Goal: Task Accomplishment & Management: Manage account settings

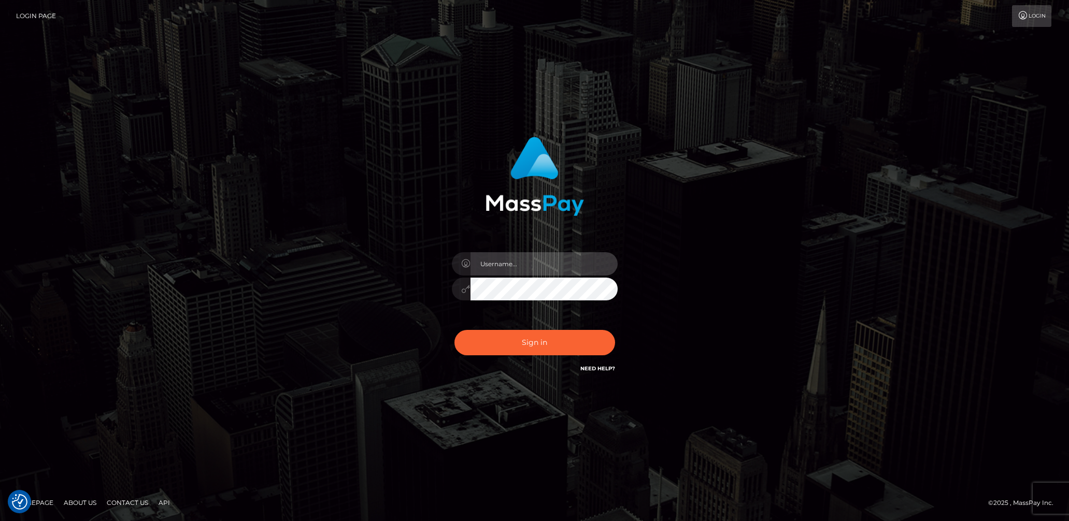
drag, startPoint x: 542, startPoint y: 268, endPoint x: 543, endPoint y: 275, distance: 6.9
click at [542, 268] on input "text" at bounding box center [543, 263] width 147 height 23
type input "lady.v"
click at [557, 343] on button "Sign in" at bounding box center [534, 342] width 161 height 25
drag, startPoint x: 552, startPoint y: 263, endPoint x: 548, endPoint y: 268, distance: 6.3
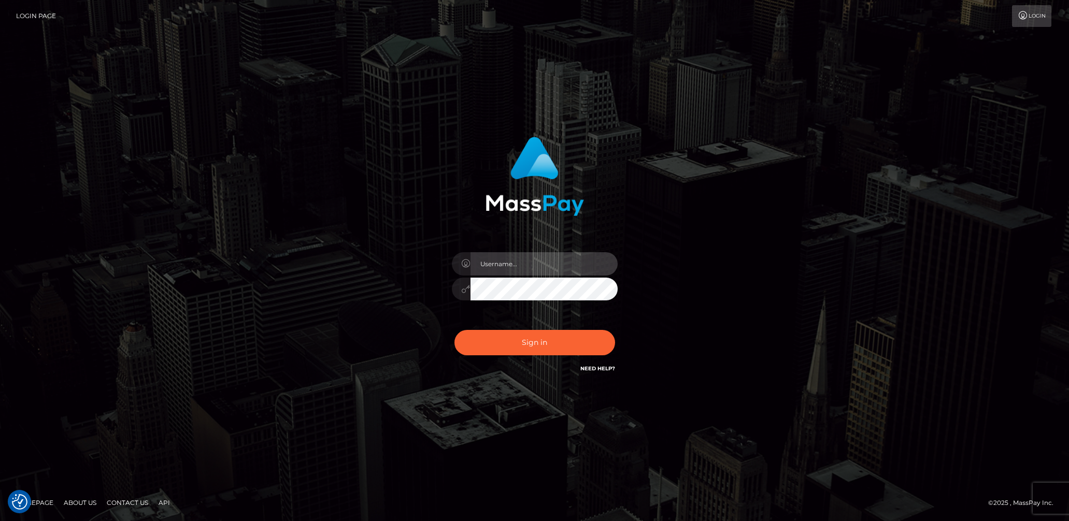
click at [552, 263] on input "text" at bounding box center [543, 263] width 147 height 23
type input "[DEMOGRAPHIC_DATA].v"
click at [541, 340] on button "Sign in" at bounding box center [534, 342] width 161 height 25
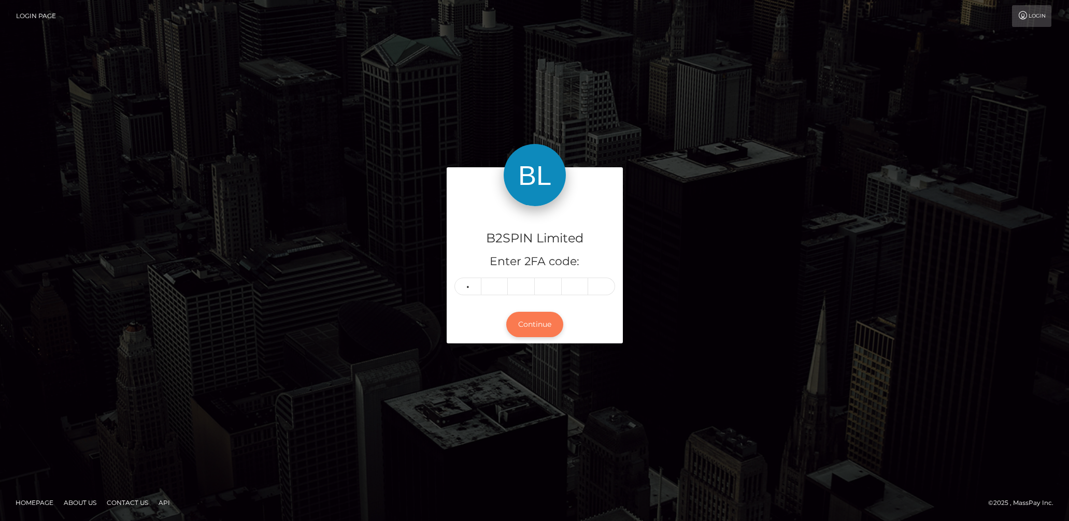
type input "2"
type input "4"
type input "8"
type input "3"
type input "4"
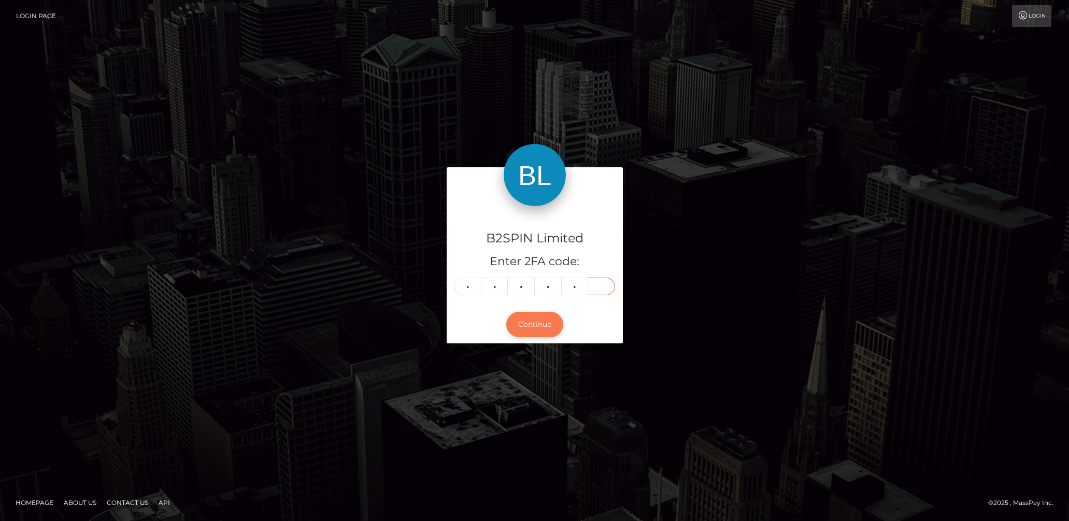
type input "3"
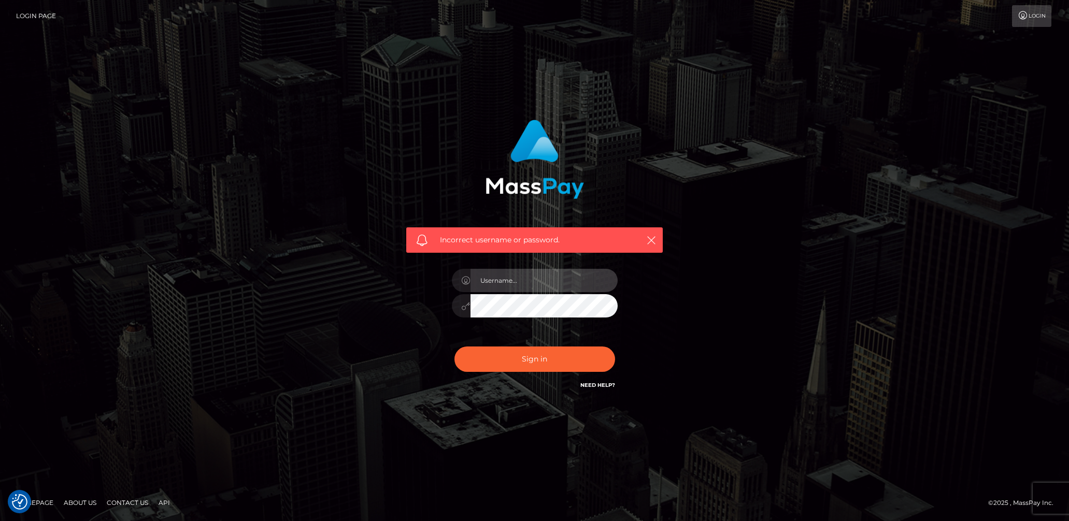
click at [519, 285] on input "text" at bounding box center [543, 280] width 147 height 23
type input "lady.v"
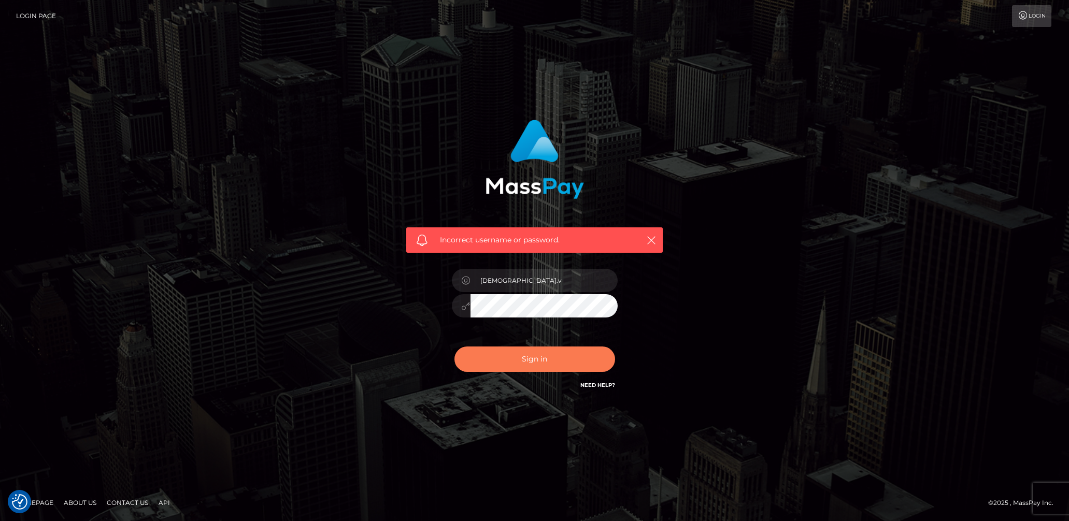
click at [539, 356] on button "Sign in" at bounding box center [534, 359] width 161 height 25
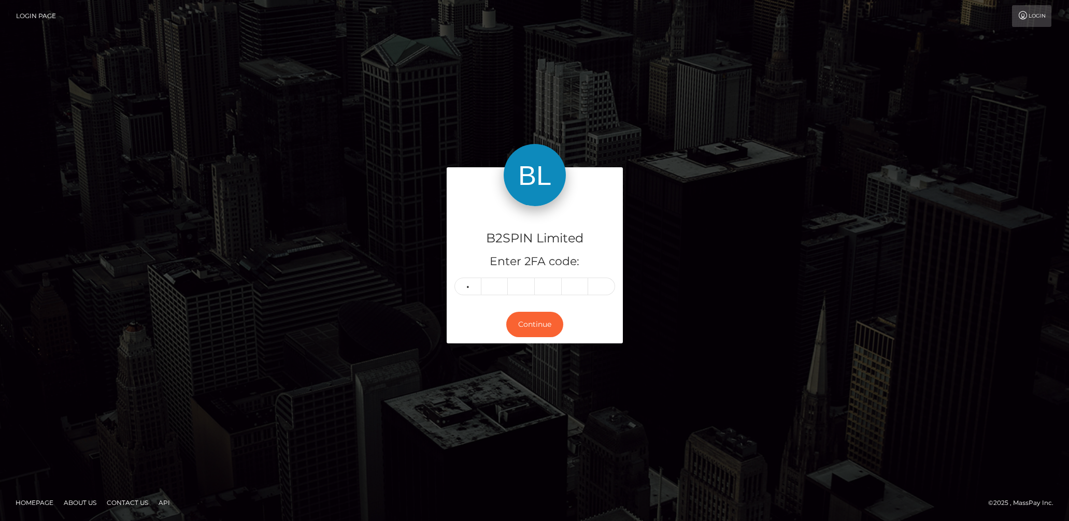
type input "2"
type input "3"
type input "7"
type input "4"
type input "9"
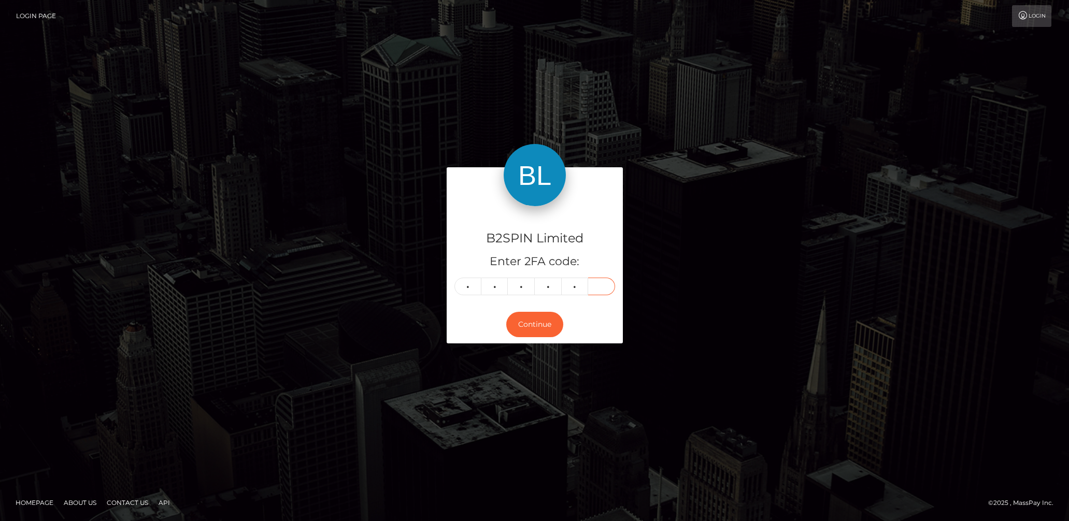
type input "0"
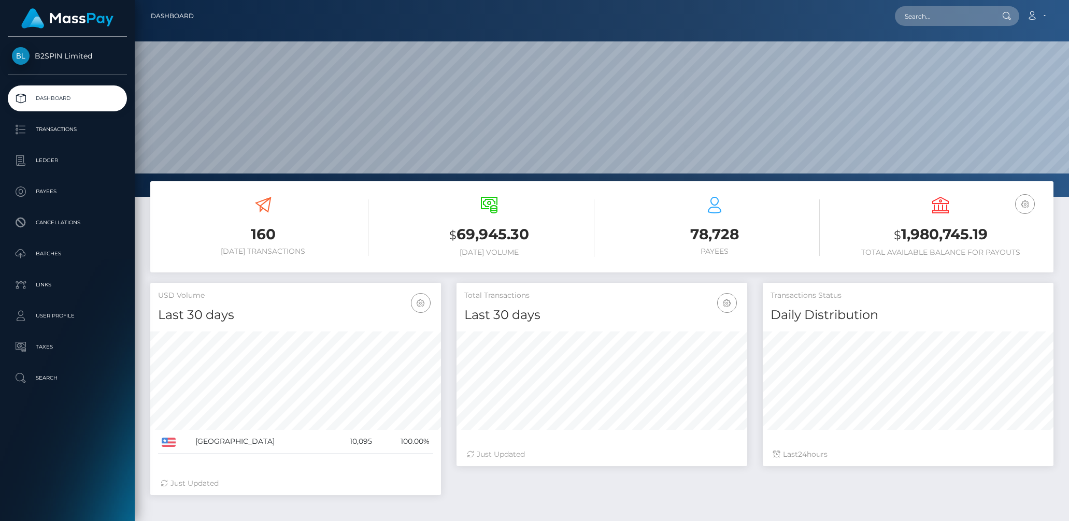
scroll to position [183, 291]
click at [54, 126] on p "Transactions" at bounding box center [67, 130] width 111 height 16
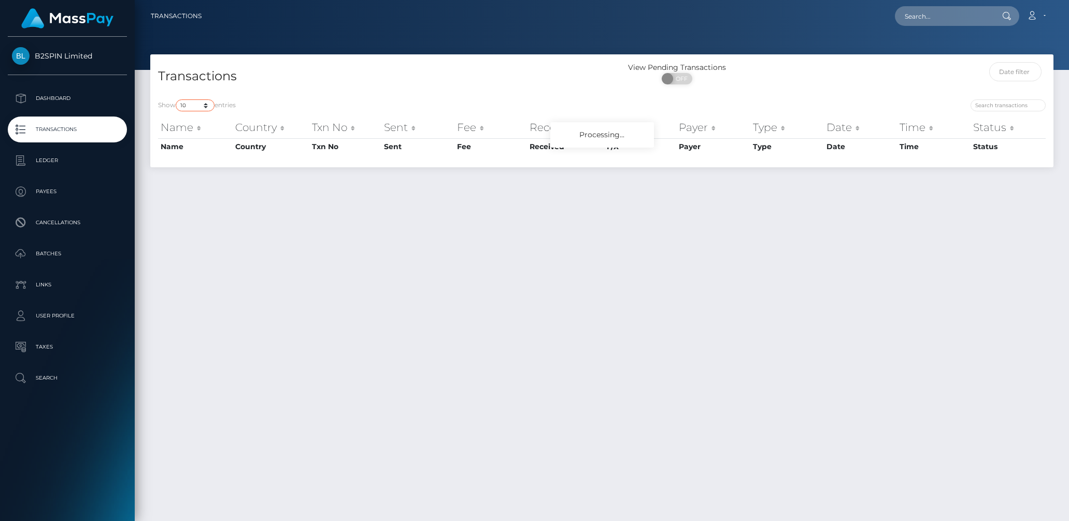
click at [198, 108] on select "10 25 50 100 250 500 1,000 3,500" at bounding box center [195, 105] width 39 height 12
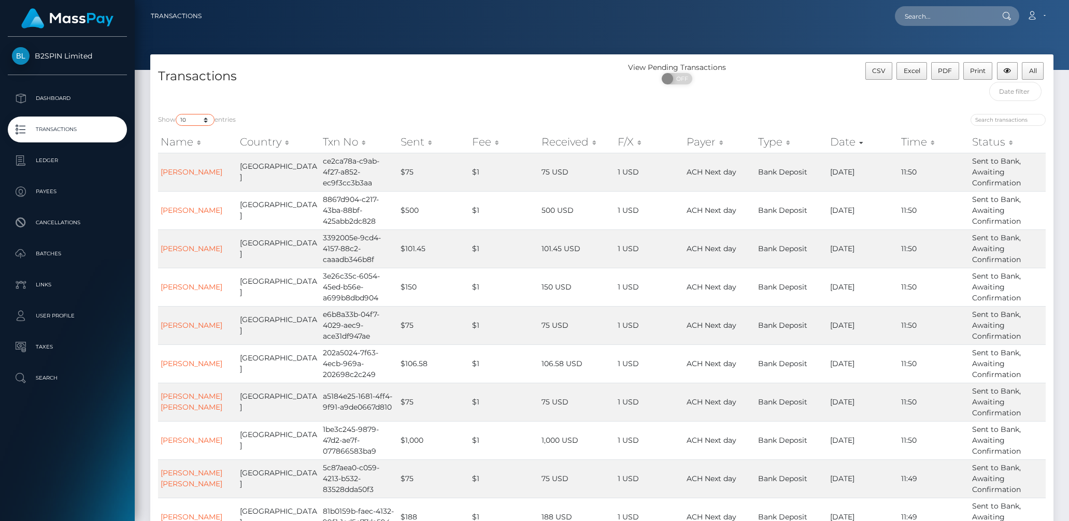
select select "3500"
click at [177, 114] on select "10 25 50 100 250 500 1,000 3,500" at bounding box center [195, 120] width 39 height 12
click at [668, 79] on span at bounding box center [669, 78] width 14 height 11
click at [694, 82] on div "ON OFF" at bounding box center [677, 81] width 150 height 17
click at [684, 79] on span "OFF" at bounding box center [680, 78] width 26 height 11
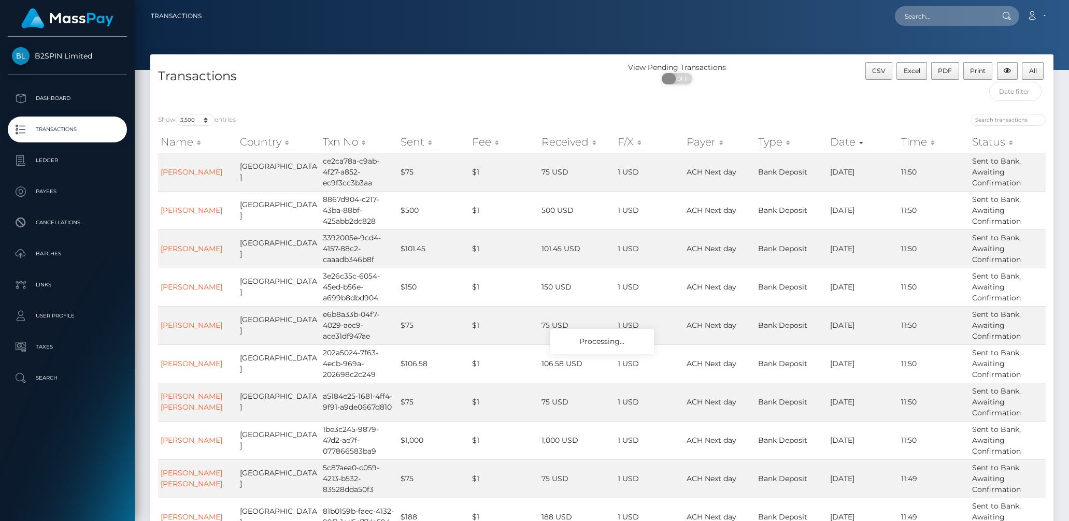
checkbox input "true"
click at [1006, 97] on input "text" at bounding box center [1015, 91] width 52 height 19
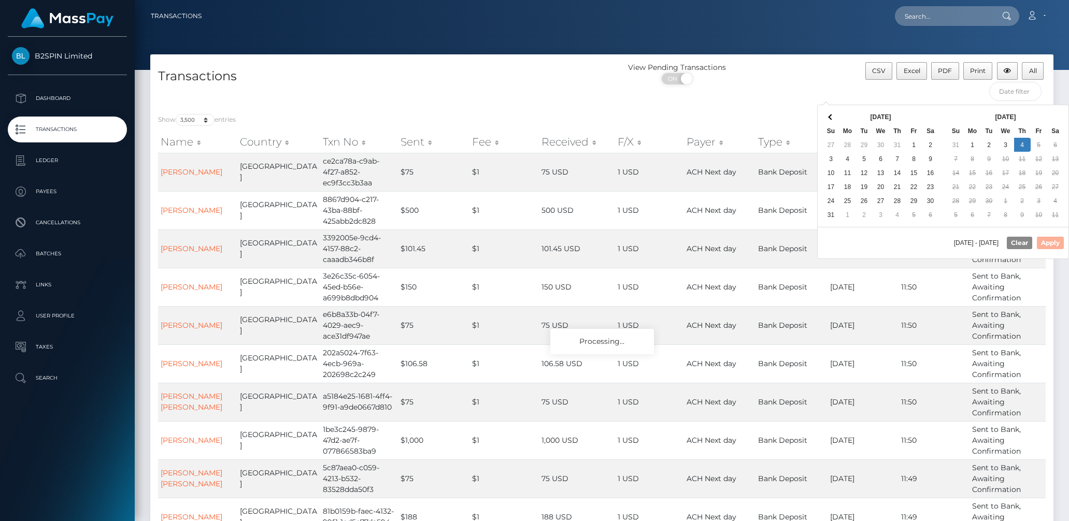
click at [927, 114] on th at bounding box center [930, 117] width 17 height 14
click at [1045, 240] on button "Apply" at bounding box center [1050, 243] width 27 height 12
type input "[DATE] - [DATE]"
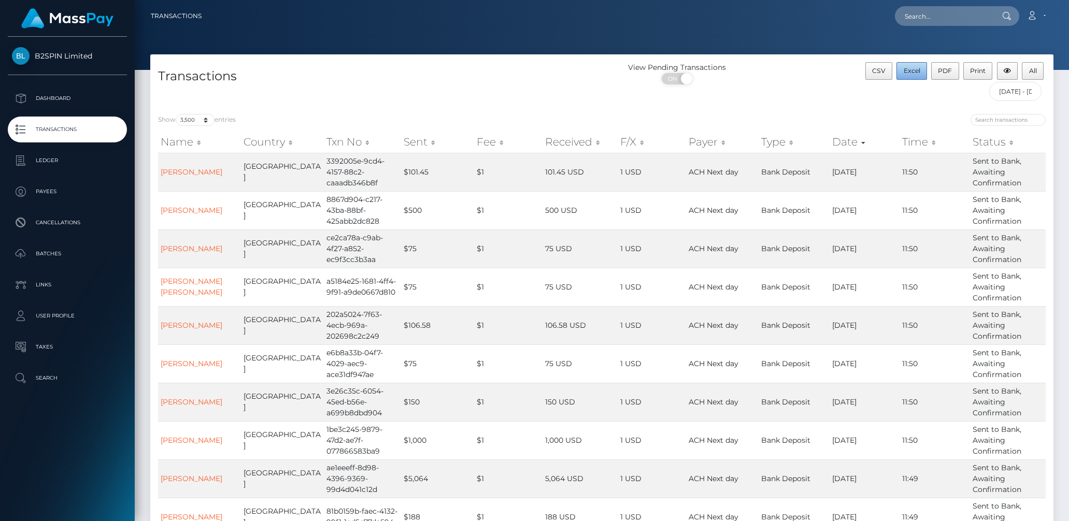
click at [910, 71] on span "Excel" at bounding box center [912, 71] width 17 height 8
